Goal: Transaction & Acquisition: Purchase product/service

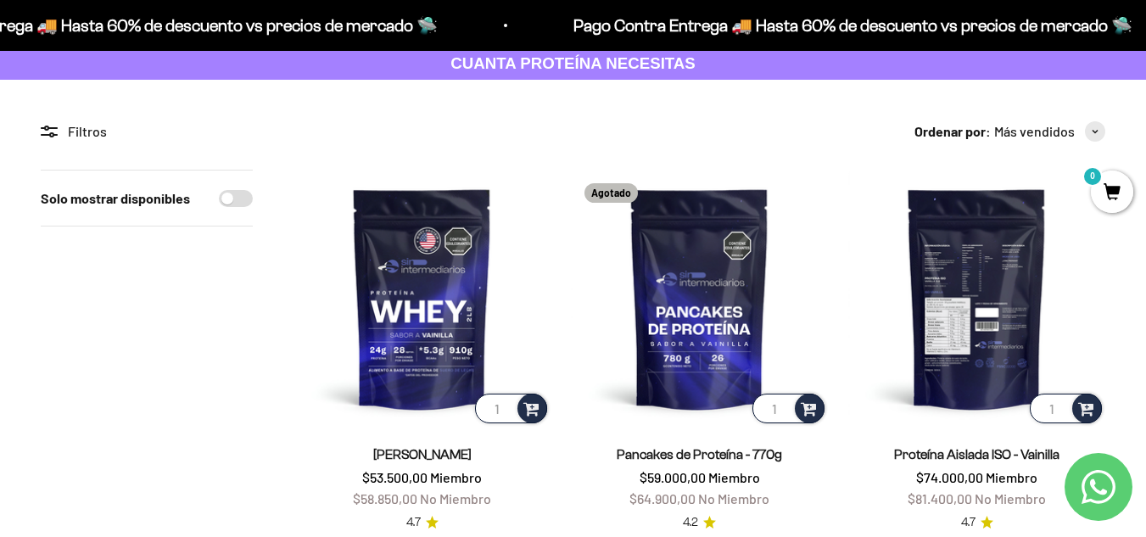
scroll to position [255, 0]
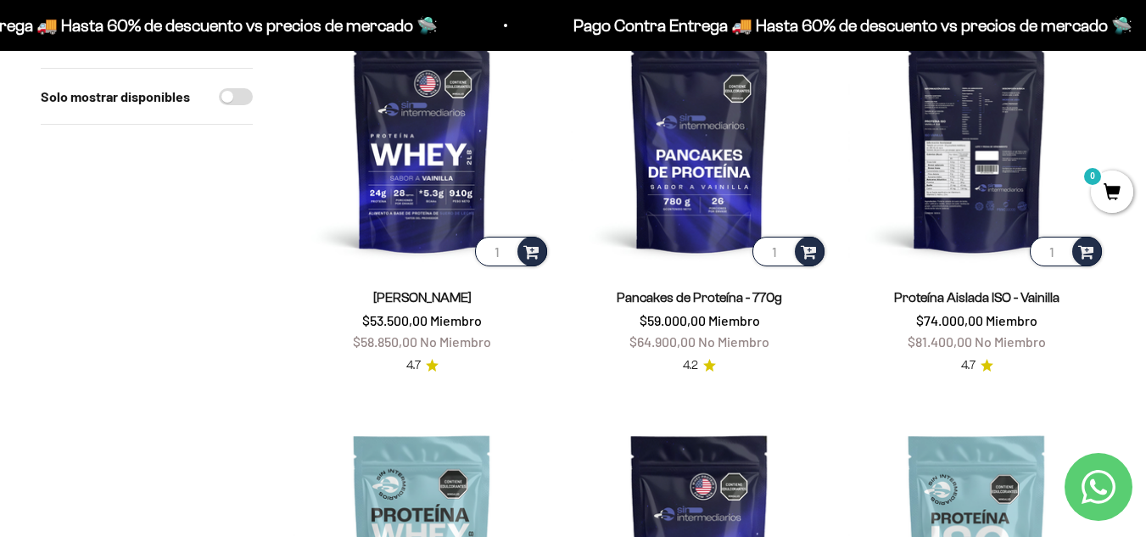
click at [978, 179] on img at bounding box center [976, 141] width 257 height 257
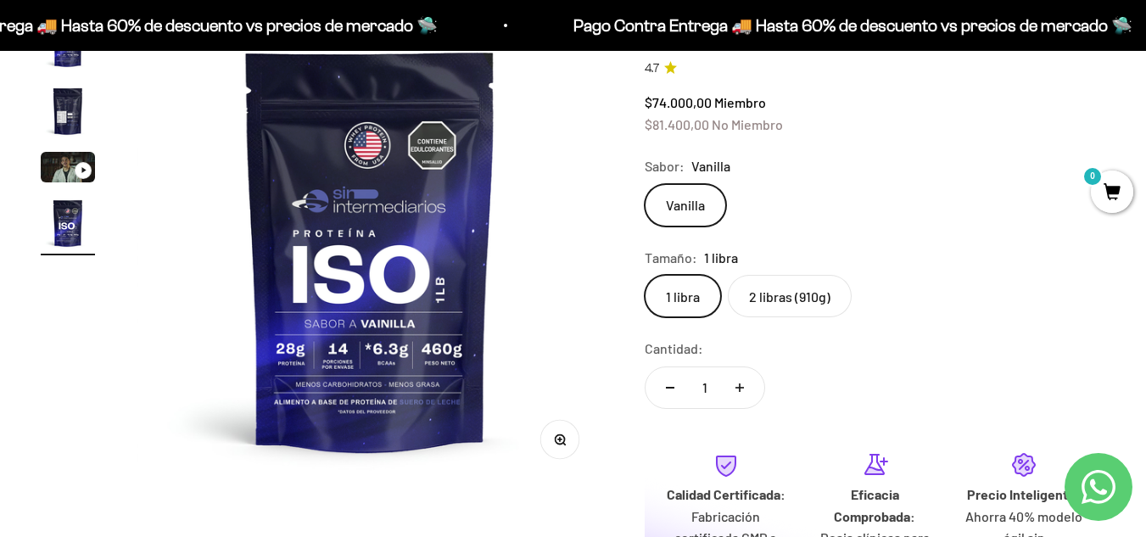
click at [394, 383] on img at bounding box center [371, 250] width 468 height 468
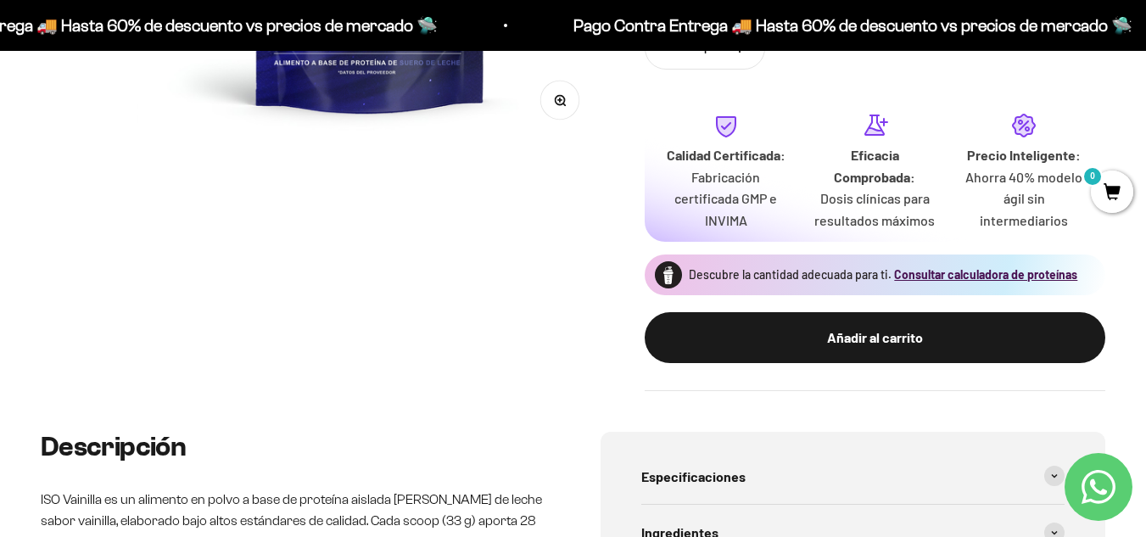
scroll to position [848, 0]
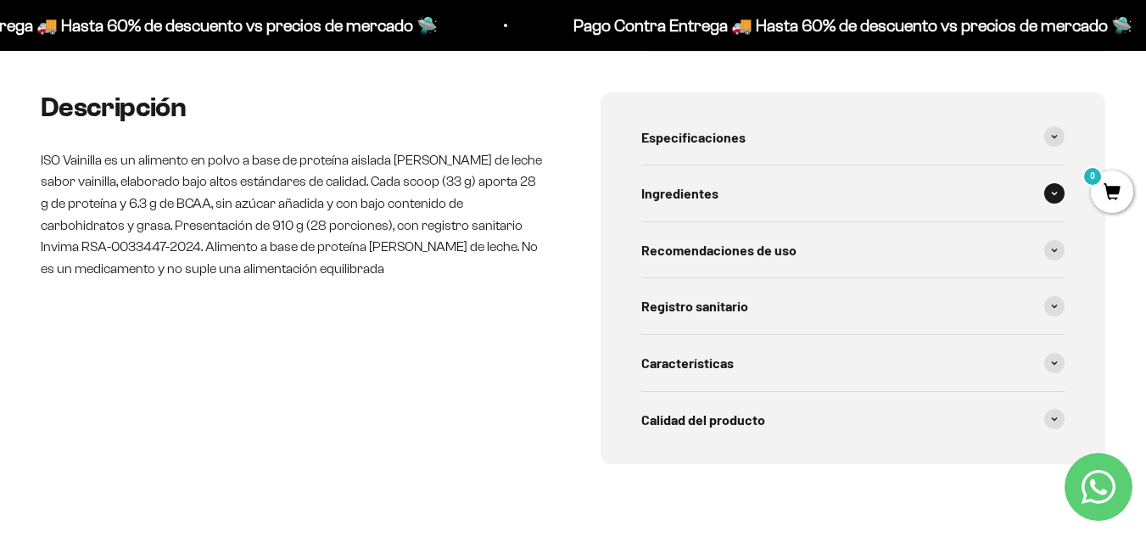
click at [769, 200] on div "Ingredientes" at bounding box center [853, 193] width 424 height 56
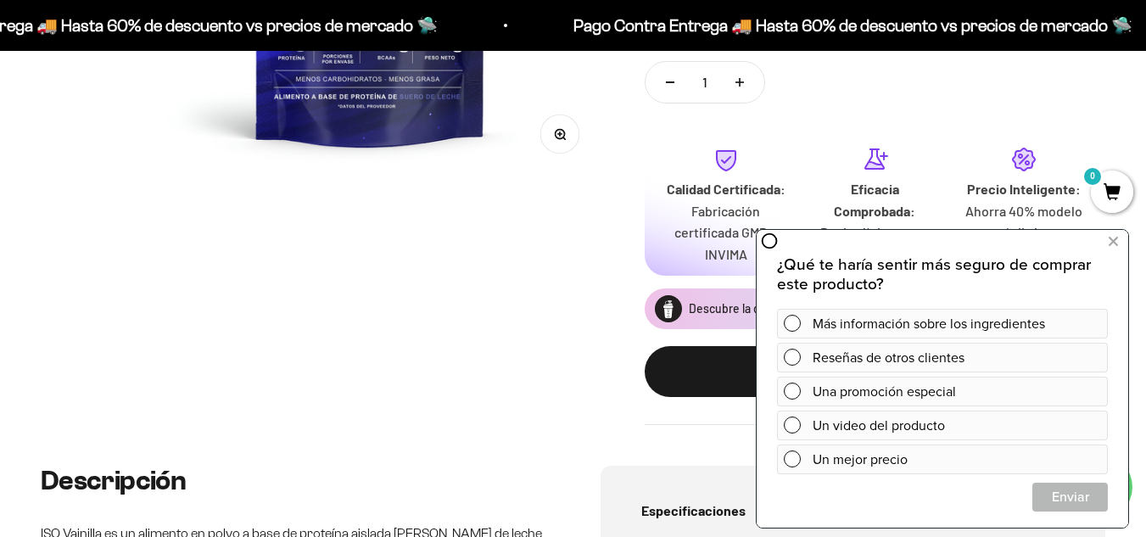
scroll to position [255, 0]
